Goal: Task Accomplishment & Management: Manage account settings

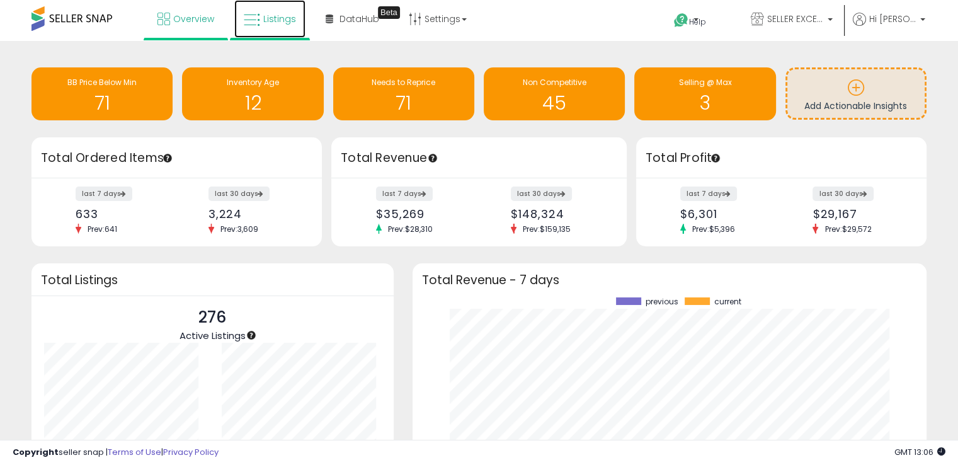
click at [285, 31] on link "Listings" at bounding box center [269, 19] width 71 height 38
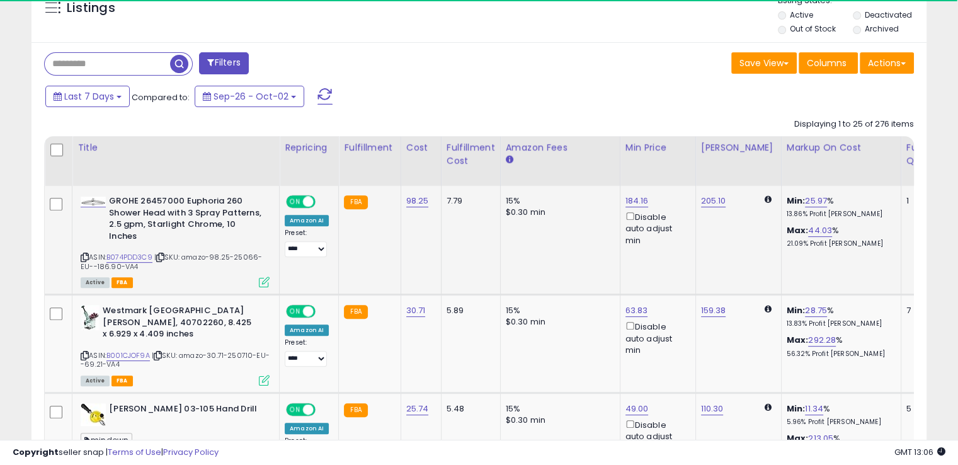
scroll to position [504, 0]
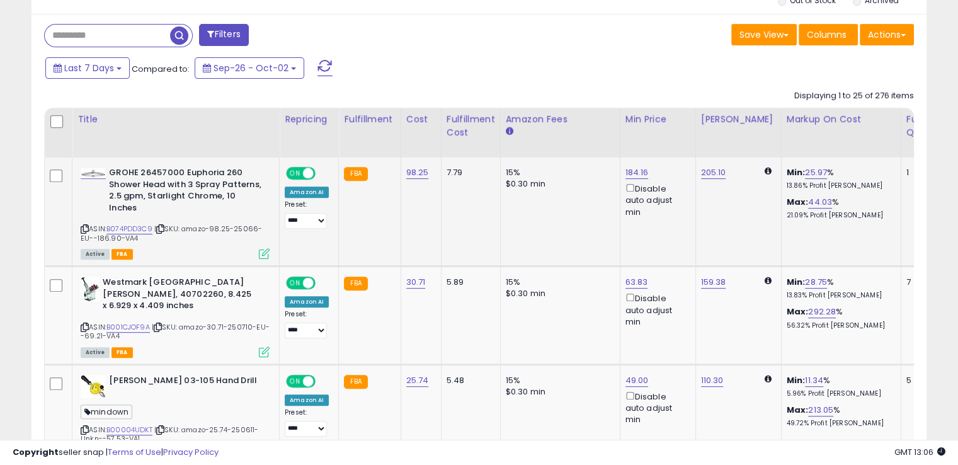
click at [267, 253] on icon at bounding box center [264, 253] width 11 height 11
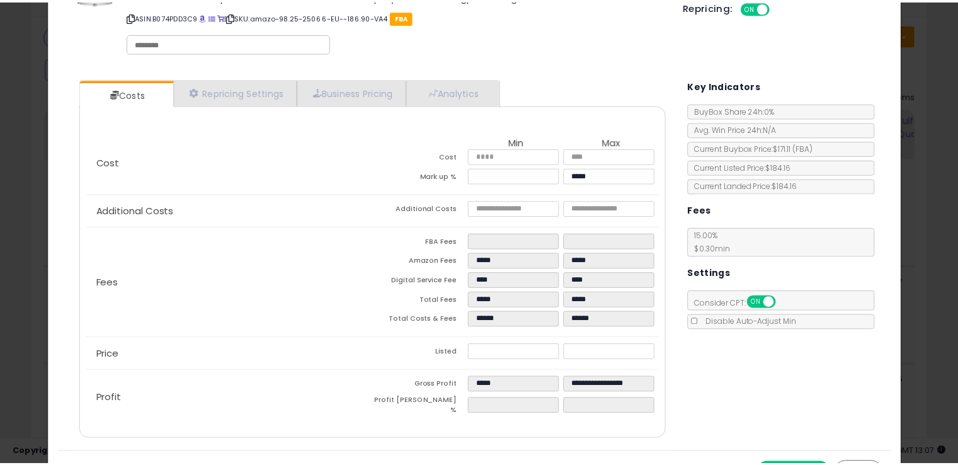
scroll to position [64, 0]
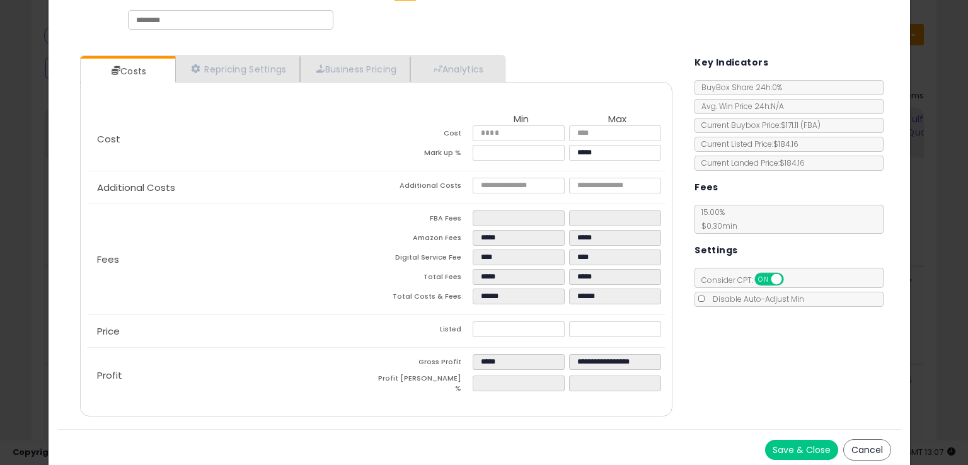
click at [864, 445] on button "Cancel" at bounding box center [867, 449] width 48 height 21
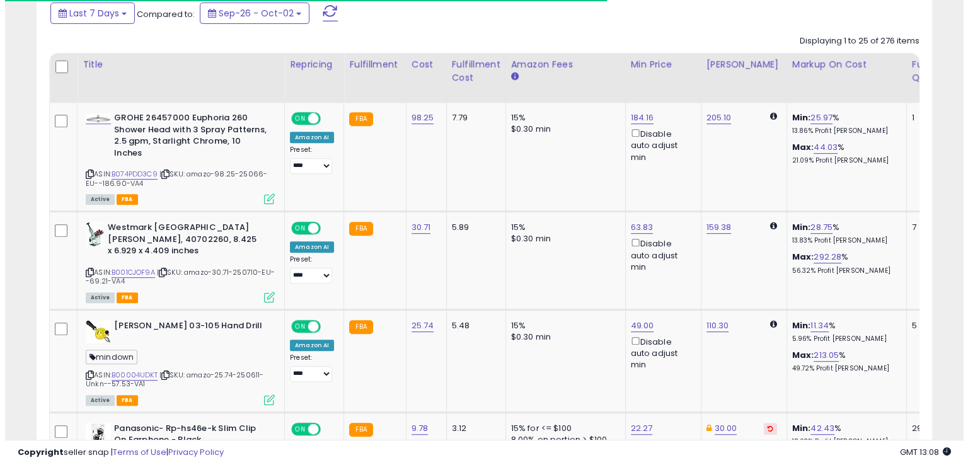
scroll to position [315, 0]
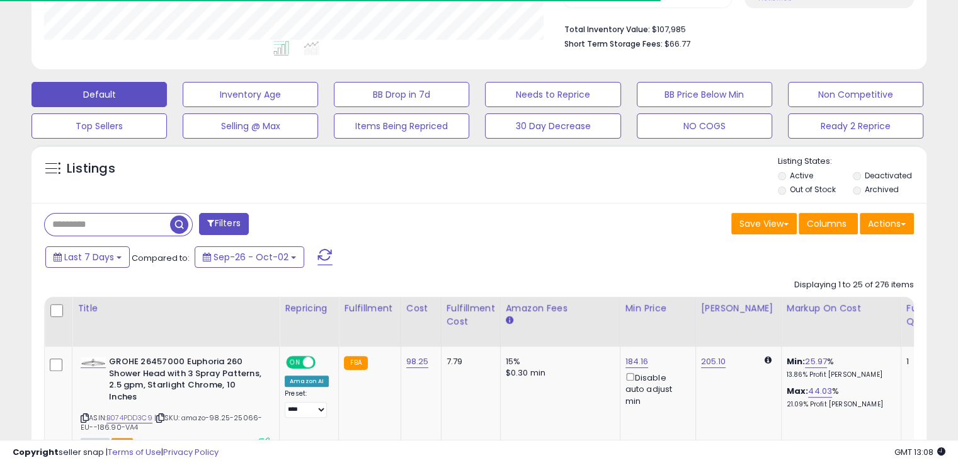
click at [653, 129] on button "NO COGS" at bounding box center [704, 125] width 135 height 25
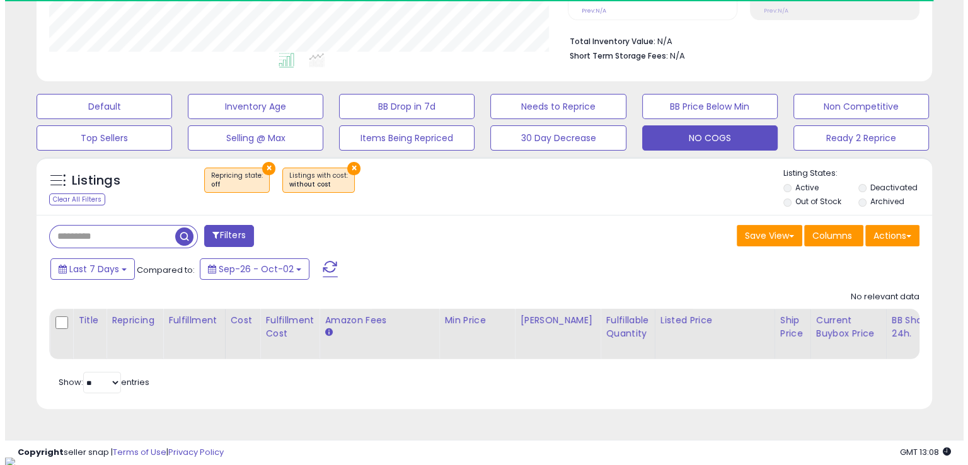
scroll to position [258, 518]
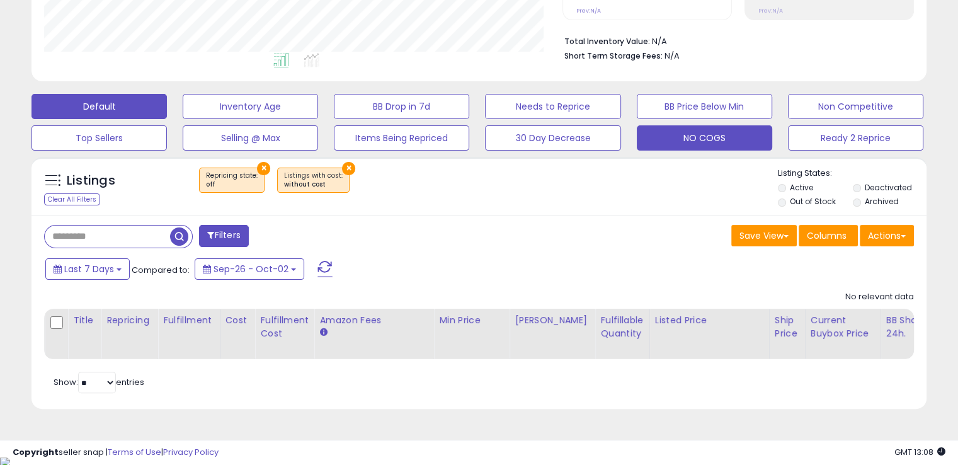
click at [146, 112] on button "Default" at bounding box center [99, 106] width 135 height 25
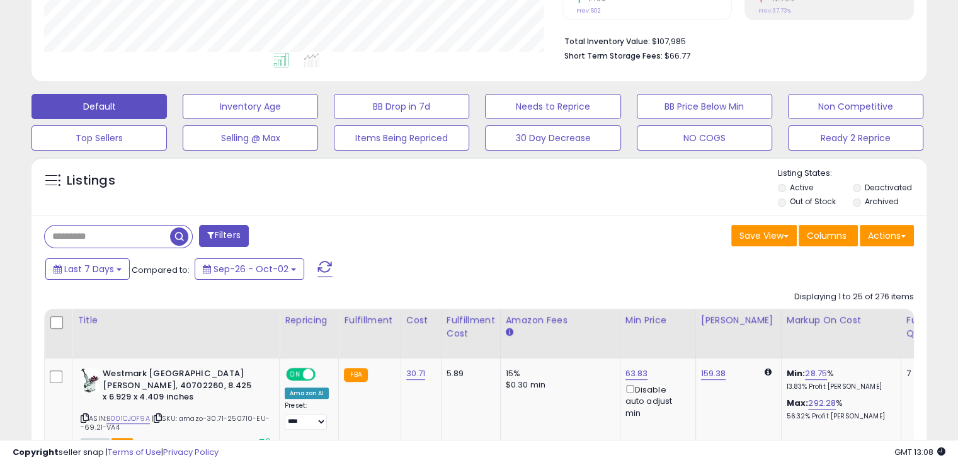
scroll to position [0, 0]
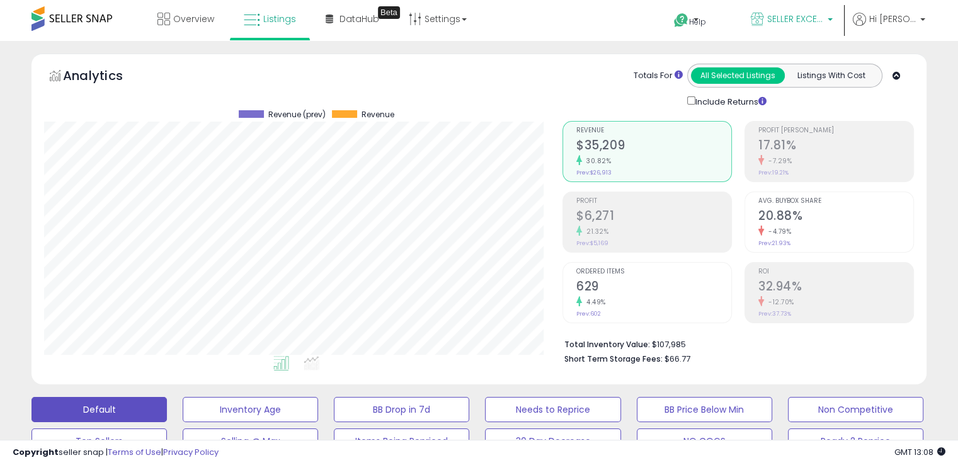
click at [810, 20] on span "SELLER EXCELLENCE" at bounding box center [795, 19] width 57 height 13
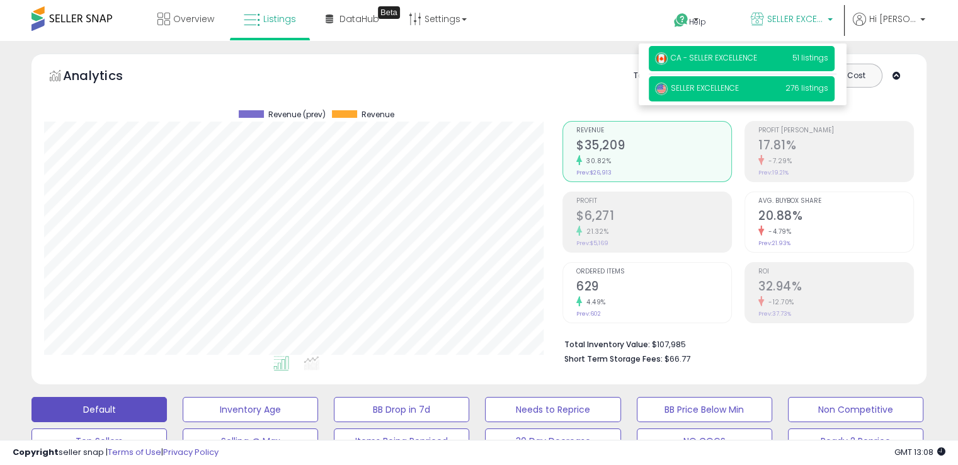
click at [744, 56] on span "CA - SELLER EXCELLENCE" at bounding box center [706, 57] width 102 height 11
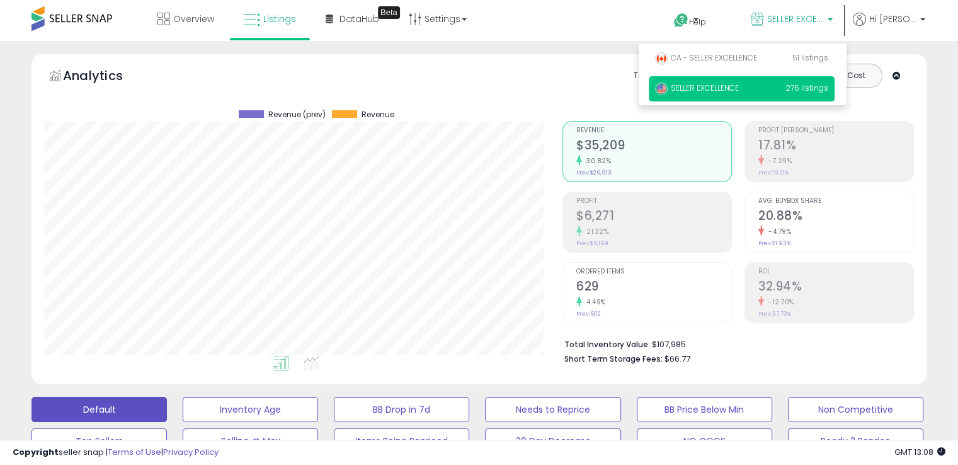
click at [781, 20] on span "SELLER EXCELLENCE" at bounding box center [795, 19] width 57 height 13
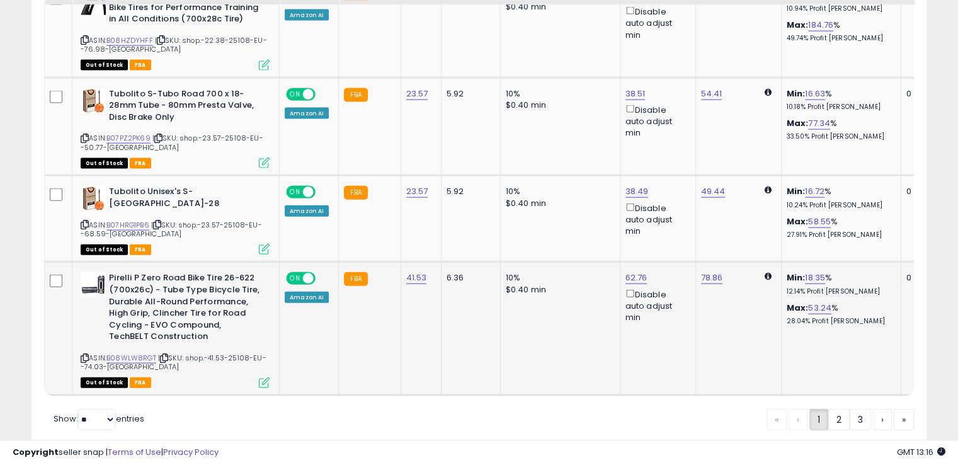
scroll to position [2826, 0]
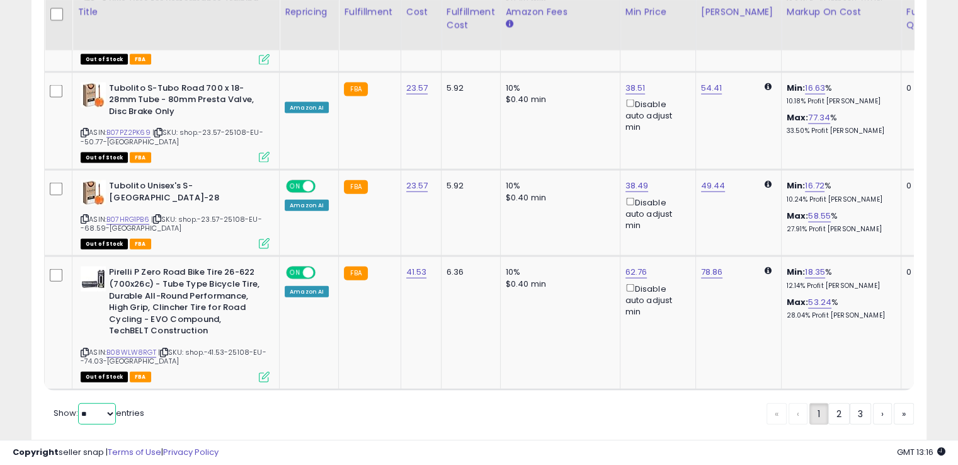
click at [93, 403] on select "** **" at bounding box center [97, 413] width 38 height 21
select select "**"
click at [79, 403] on select "** **" at bounding box center [97, 413] width 38 height 21
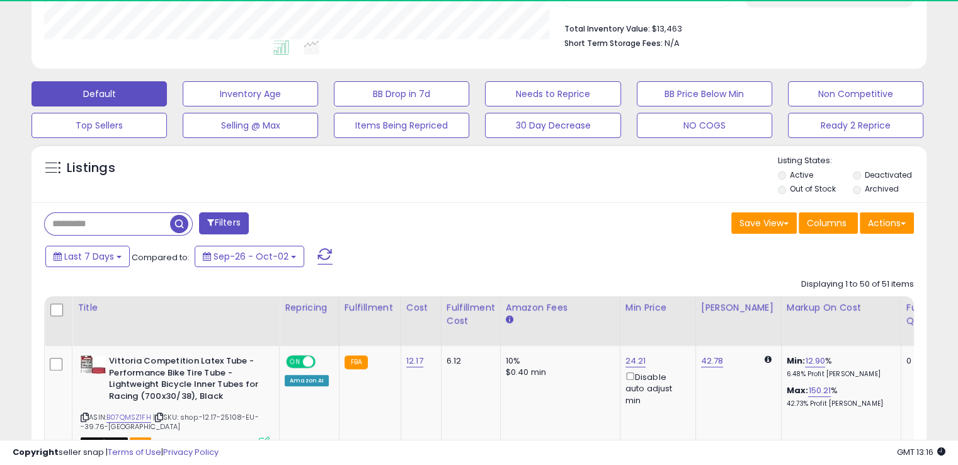
scroll to position [629745, 629484]
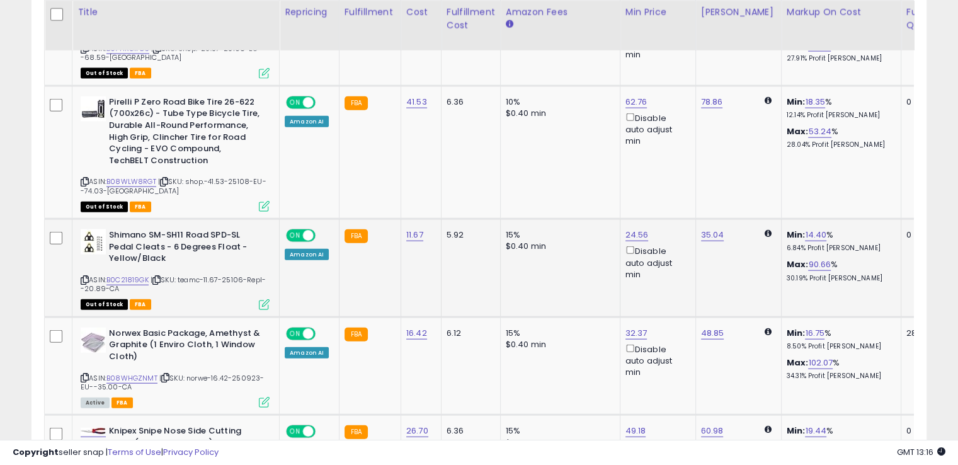
scroll to position [3025, 0]
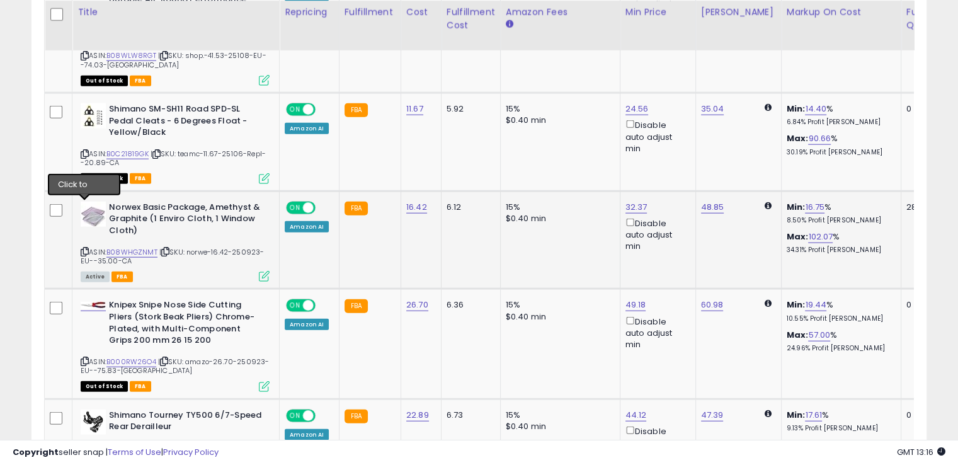
click at [83, 248] on icon at bounding box center [85, 251] width 8 height 7
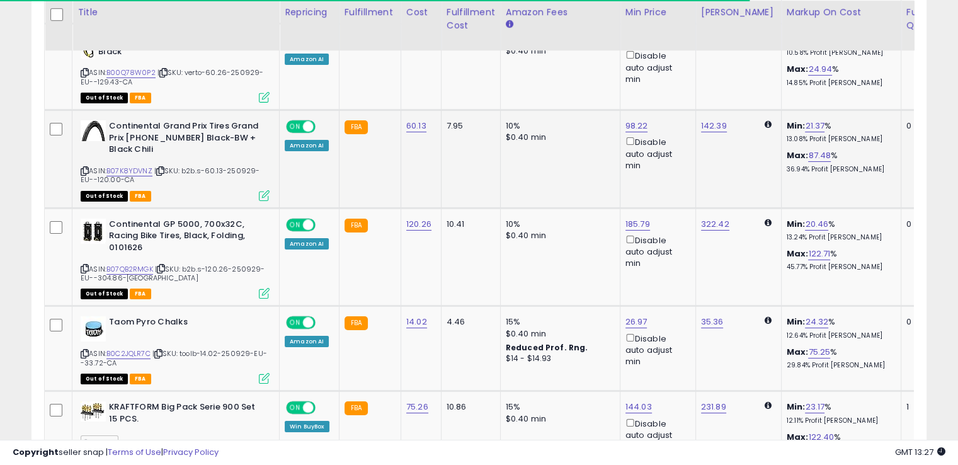
scroll to position [4789, 0]
